Goal: Information Seeking & Learning: Learn about a topic

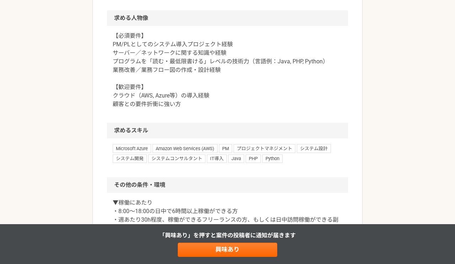
scroll to position [474, 0]
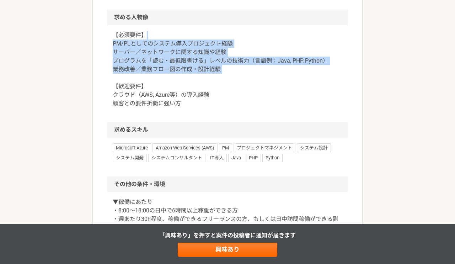
drag, startPoint x: 255, startPoint y: 77, endPoint x: 255, endPoint y: 34, distance: 43.0
click at [255, 34] on p "【必須要件】 PM/PLとしてのシステム導入プロジェクト経験 サーバー／ネットワークに関する知識や経験 プログラムを「読む・最低限書ける」レベルの技術力（言語…" at bounding box center [228, 69] width 230 height 77
click at [254, 75] on p "【必須要件】 PM/PLとしてのシステム導入プロジェクト経験 サーバー／ネットワークに関する知識や経験 プログラムを「読む・最低限書ける」レベルの技術力（言語…" at bounding box center [228, 69] width 230 height 77
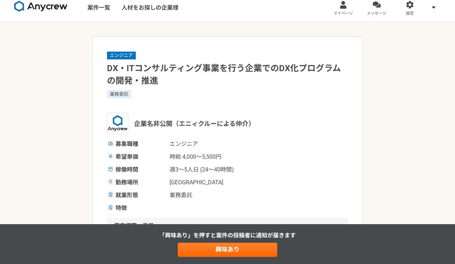
scroll to position [0, 0]
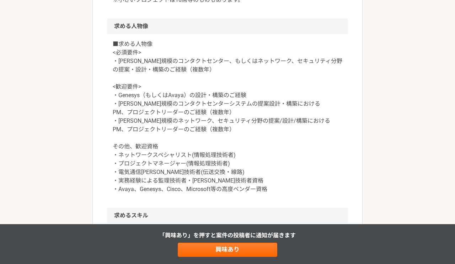
scroll to position [515, 0]
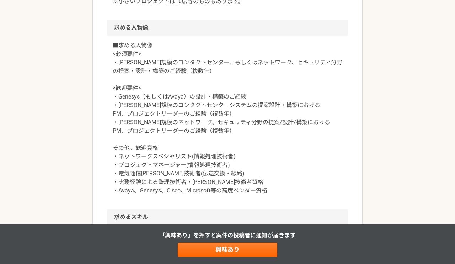
click at [255, 145] on p "■求める人物像 <必須要件> ・[PERSON_NAME]規模のコンタクトセンター、もしくはネットワーク、セキュリティ分野の提案・設計・構築のご経験（複数年）…" at bounding box center [228, 118] width 230 height 154
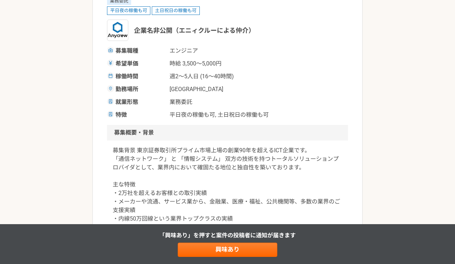
scroll to position [0, 0]
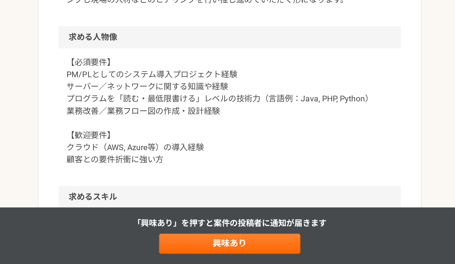
scroll to position [387, 0]
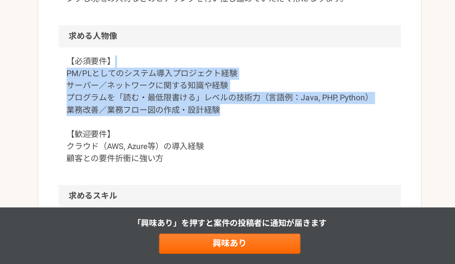
drag, startPoint x: 222, startPoint y: 160, endPoint x: 224, endPoint y: 121, distance: 38.4
click at [224, 121] on p "【必須要件】 PM/PLとしてのシステム導入プロジェクト経験 サーバー／ネットワークに関する知識や経験 プログラムを「読む・最低限書ける」レベルの技術力（言語…" at bounding box center [228, 155] width 230 height 77
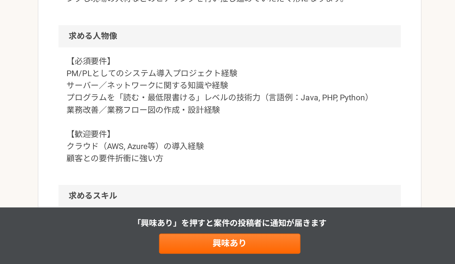
click at [223, 155] on p "【必須要件】 PM/PLとしてのシステム導入プロジェクト経験 サーバー／ネットワークに関する知識や経験 プログラムを「読む・最低限書ける」レベルの技術力（言語…" at bounding box center [228, 155] width 230 height 77
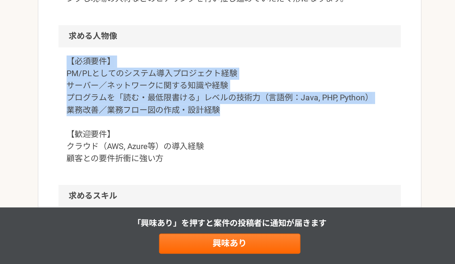
drag, startPoint x: 219, startPoint y: 159, endPoint x: 220, endPoint y: 115, distance: 43.4
click at [220, 115] on div "【必須要件】 PM/PLとしてのシステム導入プロジェクト経験 サーバー／ネットワークに関する知識や経験 プログラムを「読む・最低限書ける」レベルの技術力（言語…" at bounding box center [227, 160] width 241 height 97
click at [224, 157] on p "【必須要件】 PM/PLとしてのシステム導入プロジェクト経験 サーバー／ネットワークに関する知識や経験 プログラムを「読む・最低限書ける」レベルの技術力（言語…" at bounding box center [228, 155] width 230 height 77
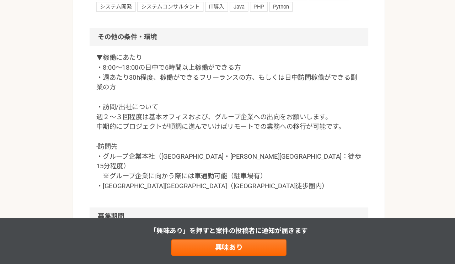
scroll to position [594, 0]
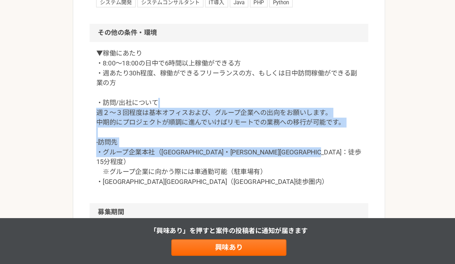
drag, startPoint x: 249, startPoint y: 176, endPoint x: 249, endPoint y: 120, distance: 56.5
click at [249, 121] on p "▼稼働にあたり ・8:00〜18:00の日中で6時間以上稼働ができる方 ・週あたり30h程度、稼働ができるフリーランスの方、もしくは日中訪問稼働ができる副業の…" at bounding box center [228, 136] width 230 height 119
click at [252, 140] on p "▼稼働にあたり ・8:00〜18:00の日中で6時間以上稼働ができる方 ・週あたり30h程度、稼働ができるフリーランスの方、もしくは日中訪問稼働ができる副業の…" at bounding box center [228, 136] width 230 height 119
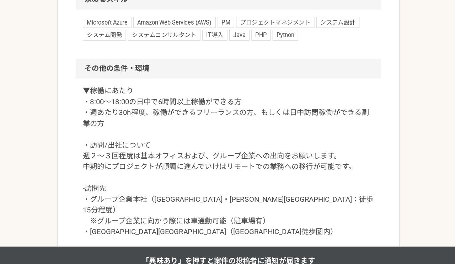
scroll to position [574, 0]
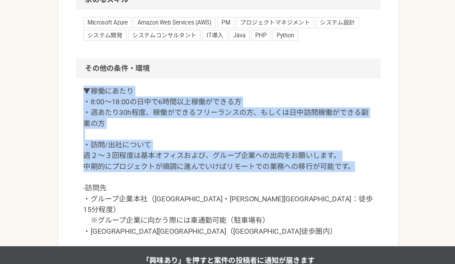
drag, startPoint x: 326, startPoint y: 163, endPoint x: 282, endPoint y: 93, distance: 82.9
click at [282, 93] on div "▼稼働にあたり ・8:00〜18:00の日中で6時間以上稼働ができる方 ・週あたり30h程度、稼働ができるフリーランスの方、もしくは日中訪問稼働ができる副業の…" at bounding box center [227, 160] width 241 height 139
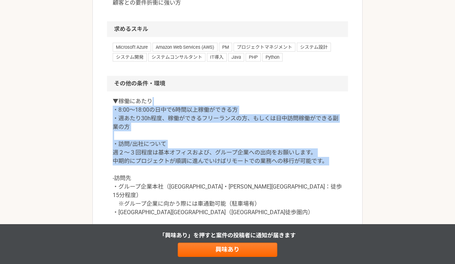
drag, startPoint x: 327, startPoint y: 166, endPoint x: 327, endPoint y: 99, distance: 66.8
click at [327, 99] on p "▼稼働にあたり ・8:00〜18:00の日中で6時間以上稼働ができる方 ・週あたり30h程度、稼働ができるフリーランスの方、もしくは日中訪問稼働ができる副業の…" at bounding box center [228, 156] width 230 height 119
click at [327, 100] on p "▼稼働にあたり ・8:00〜18:00の日中で6時間以上稼働ができる方 ・週あたり30h程度、稼働ができるフリーランスの方、もしくは日中訪問稼働ができる副業の…" at bounding box center [228, 156] width 230 height 119
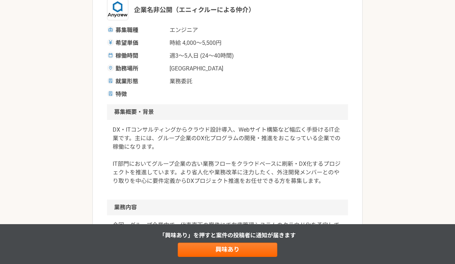
scroll to position [0, 0]
